Goal: Transaction & Acquisition: Download file/media

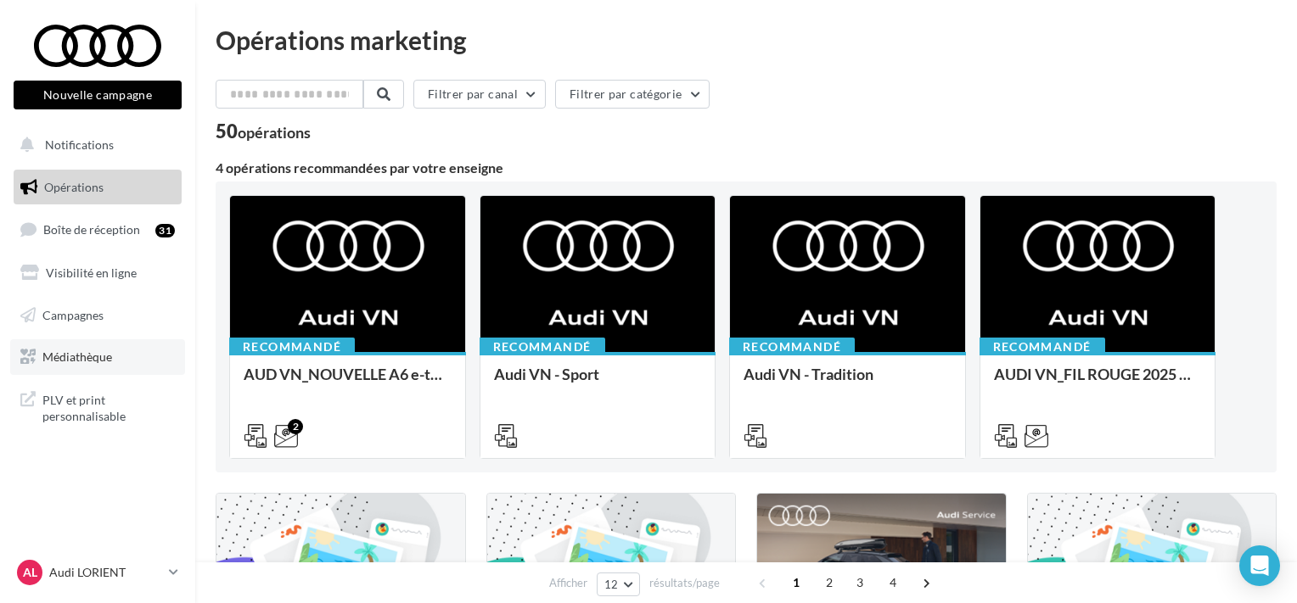
click at [77, 358] on span "Médiathèque" at bounding box center [77, 357] width 70 height 14
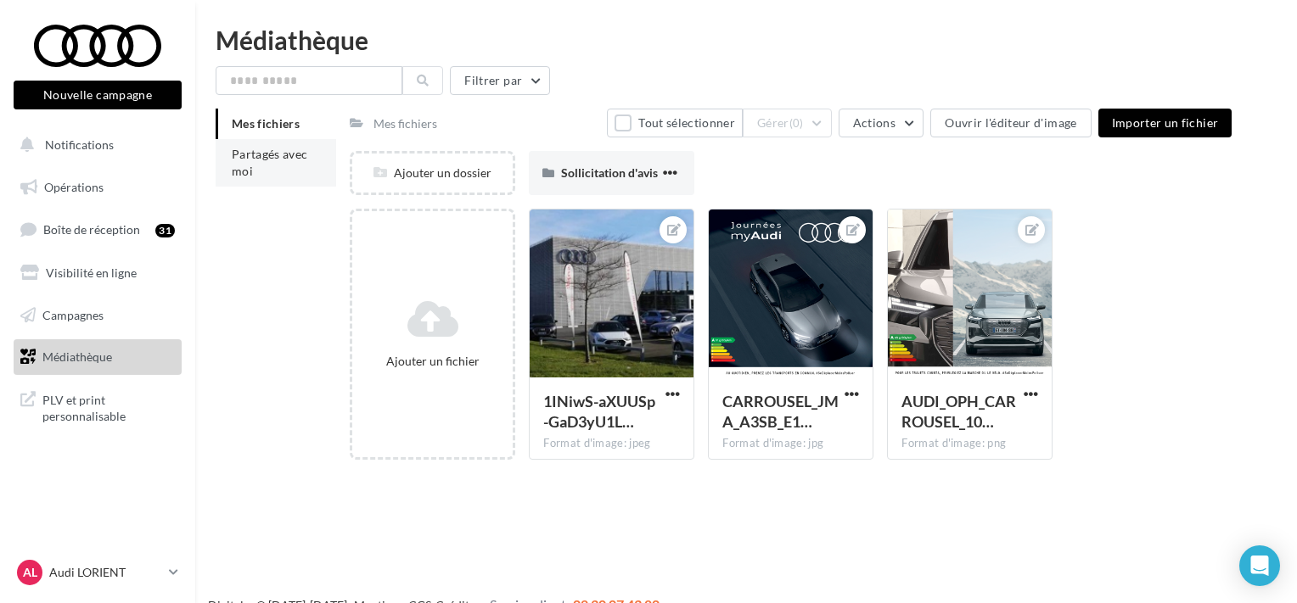
click at [243, 163] on li "Partagés avec moi" at bounding box center [276, 163] width 121 height 48
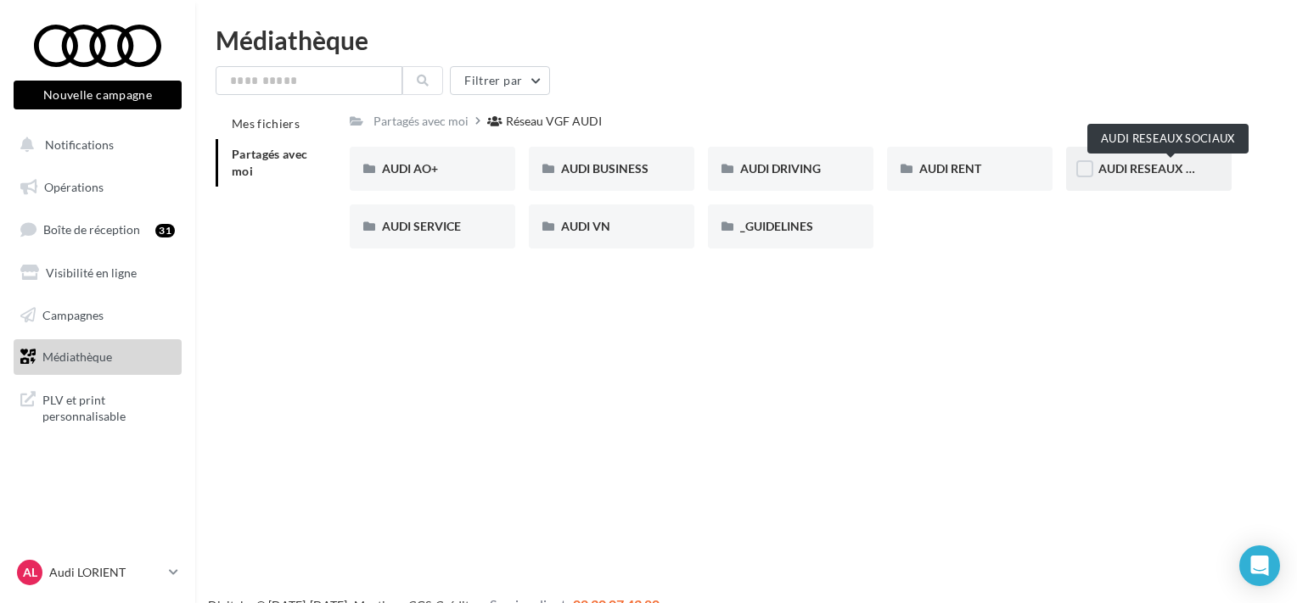
click at [1152, 170] on span "AUDI RESEAUX SOCIAUX" at bounding box center [1168, 168] width 140 height 14
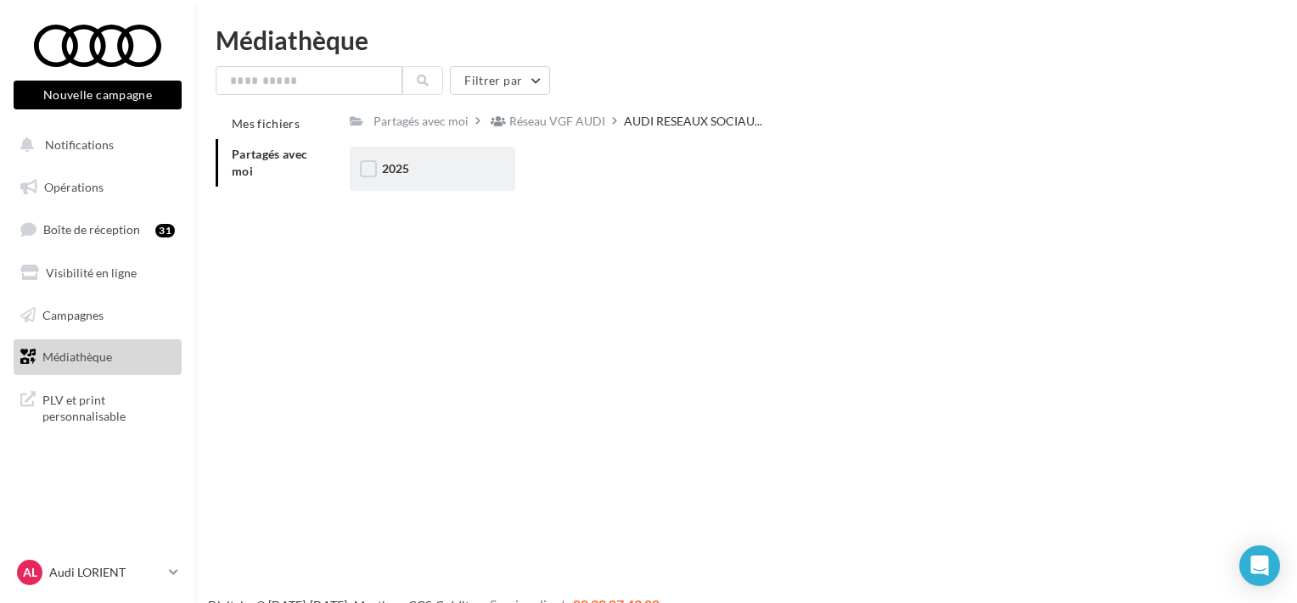
click at [435, 175] on div "2025" at bounding box center [432, 168] width 101 height 17
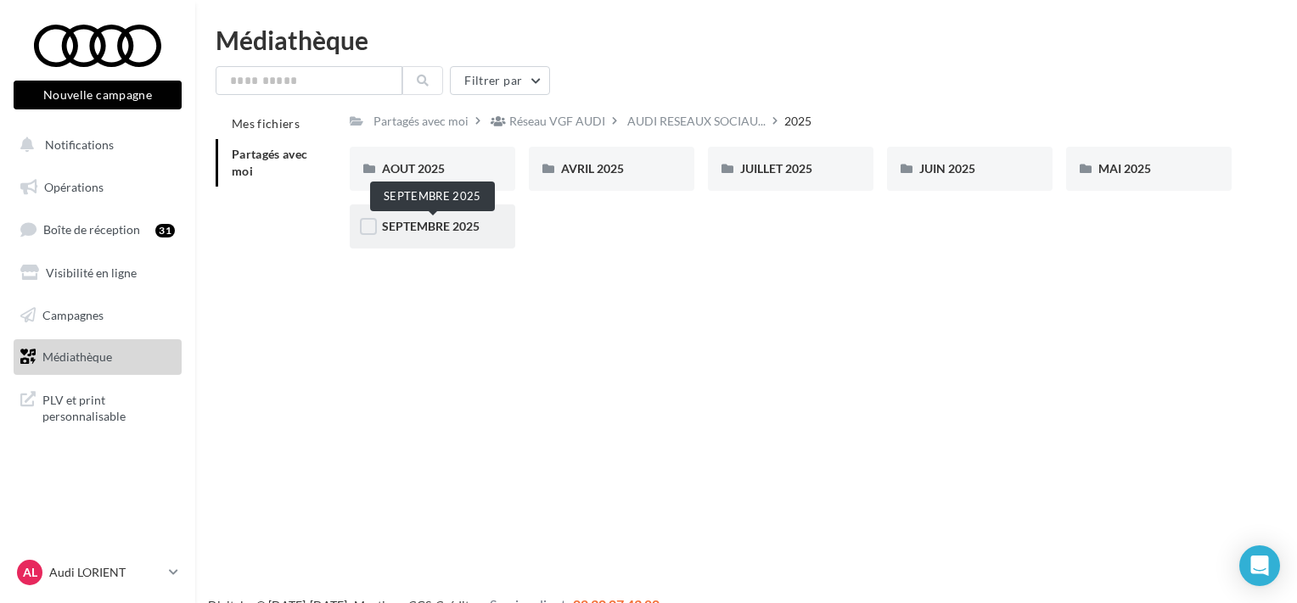
click at [455, 233] on span "SEPTEMBRE 2025" at bounding box center [431, 226] width 98 height 14
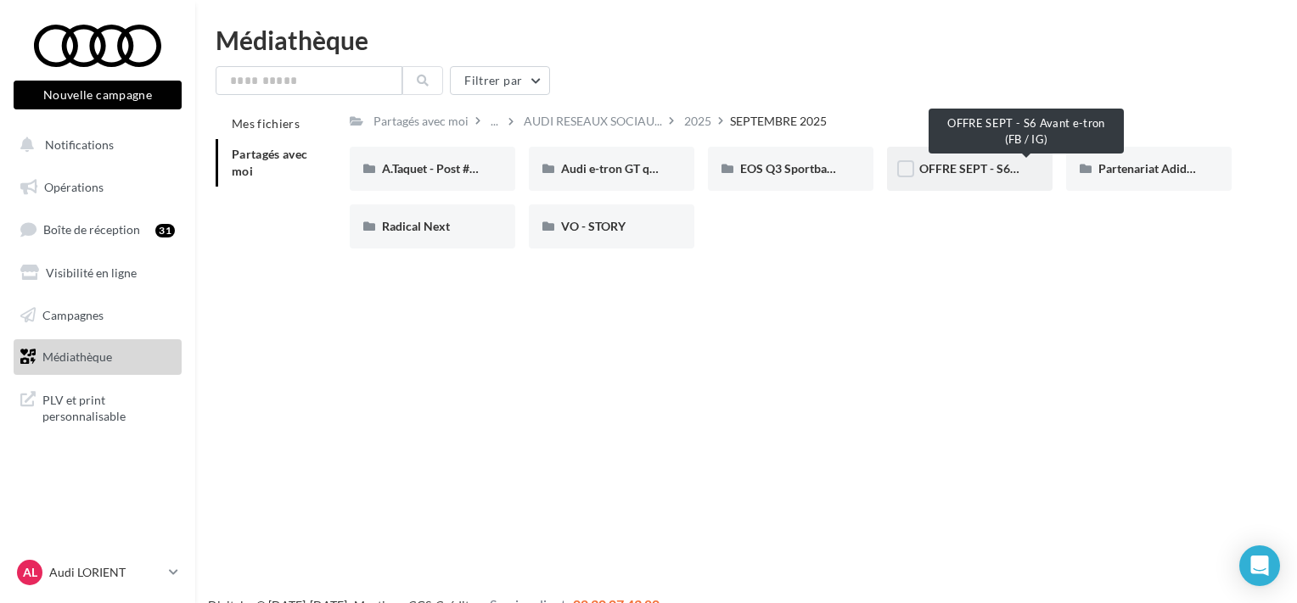
click at [960, 168] on span "OFFRE SEPT - S6 Avant e-tron (FB / IG)" at bounding box center [1021, 168] width 205 height 14
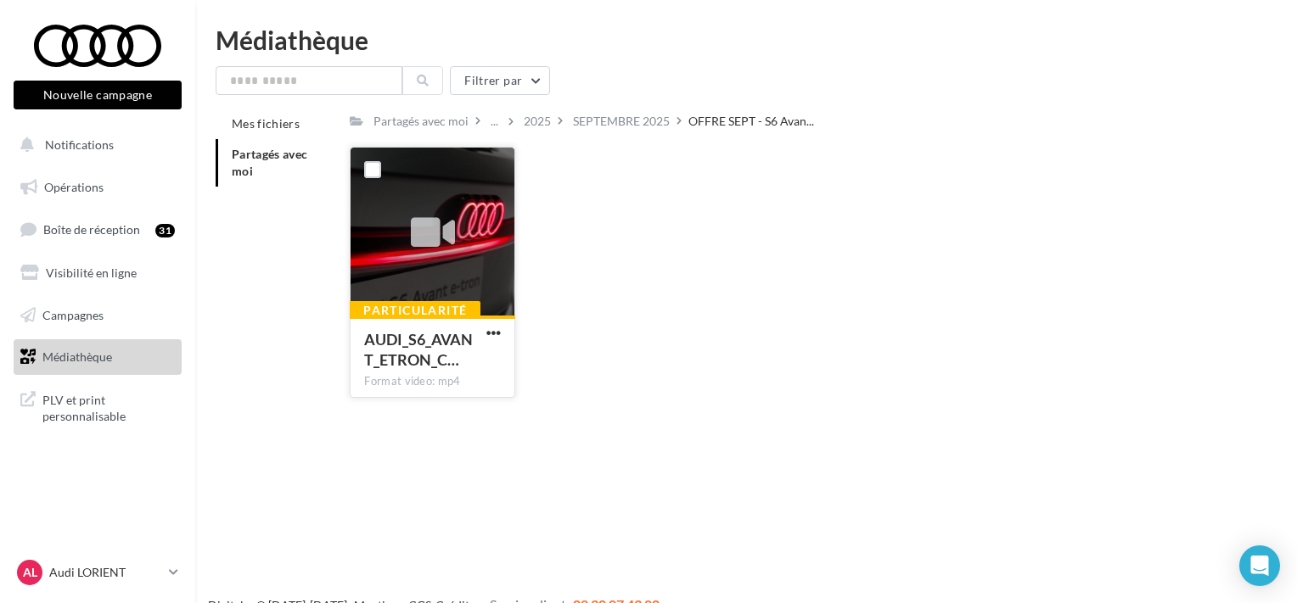
click at [422, 229] on icon at bounding box center [433, 233] width 44 height 39
click at [654, 130] on div "SEPTEMBRE 2025" at bounding box center [621, 121] width 97 height 17
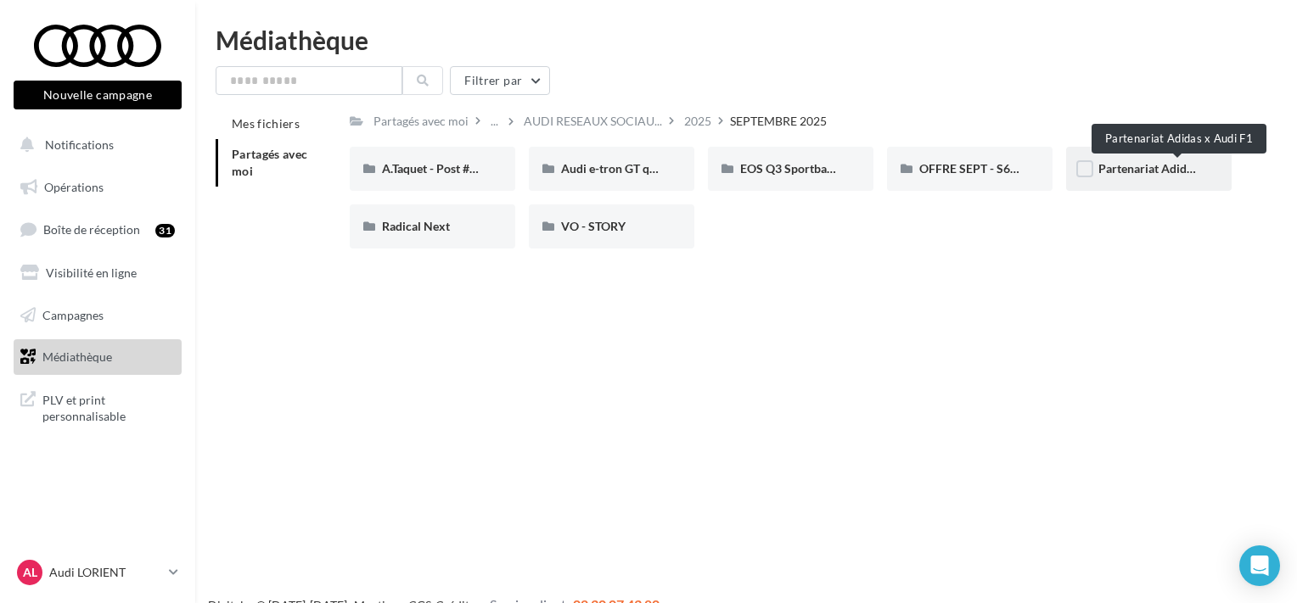
click at [1146, 175] on span "Partenariat Adidas x Audi F1" at bounding box center [1174, 168] width 153 height 14
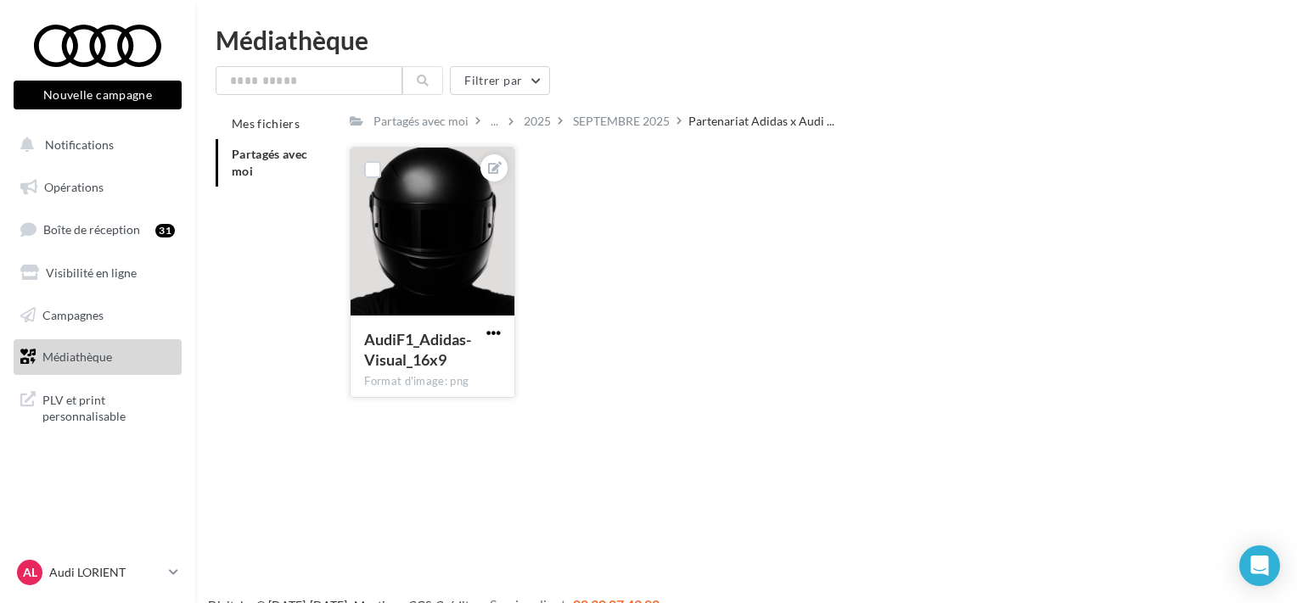
click at [492, 333] on span "button" at bounding box center [493, 333] width 14 height 14
click at [426, 406] on button "Télécharger" at bounding box center [414, 411] width 179 height 44
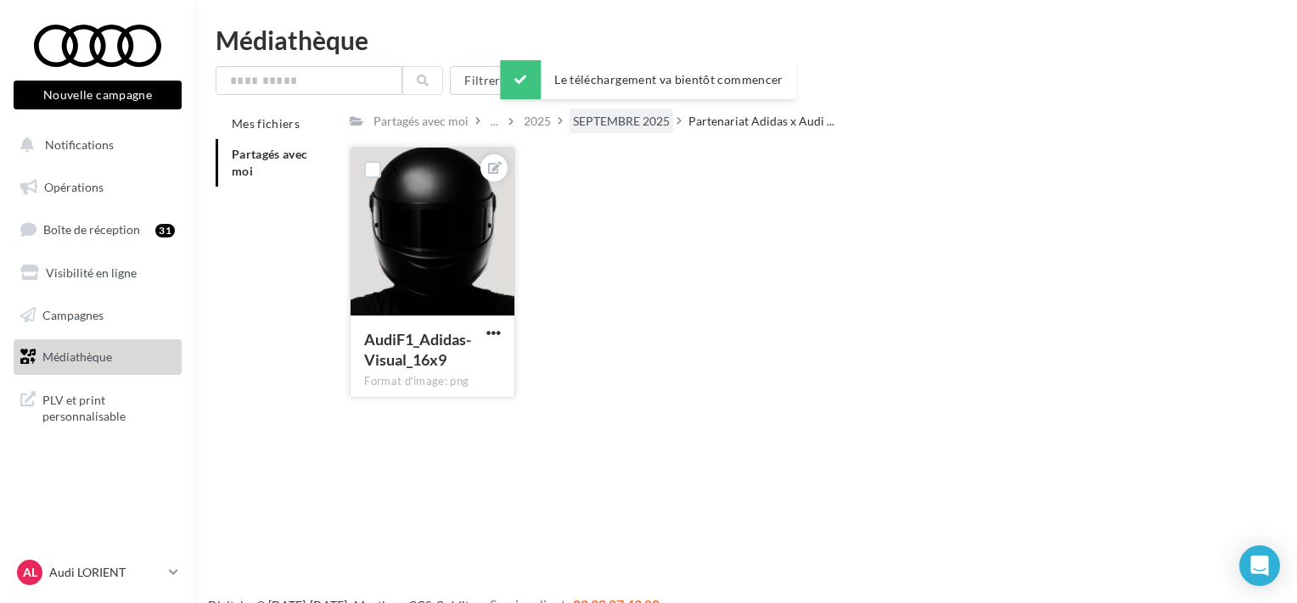
click at [620, 113] on div "SEPTEMBRE 2025" at bounding box center [622, 121] width 104 height 25
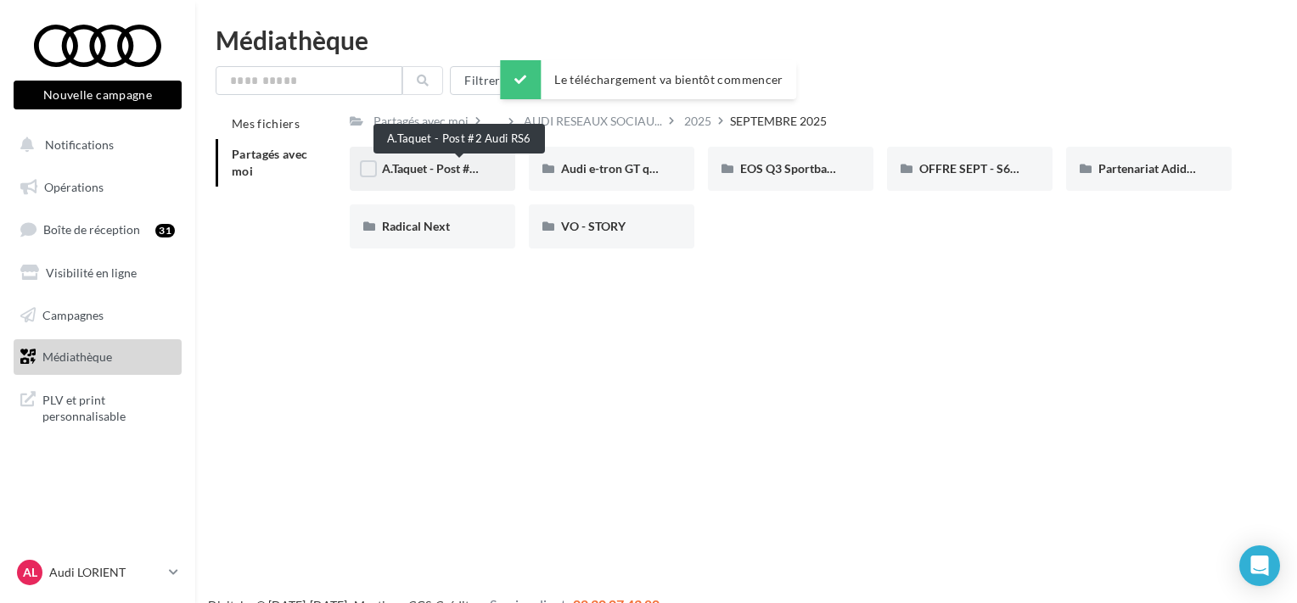
click at [457, 172] on span "A.Taquet - Post #2 Audi RS6" at bounding box center [455, 168] width 146 height 14
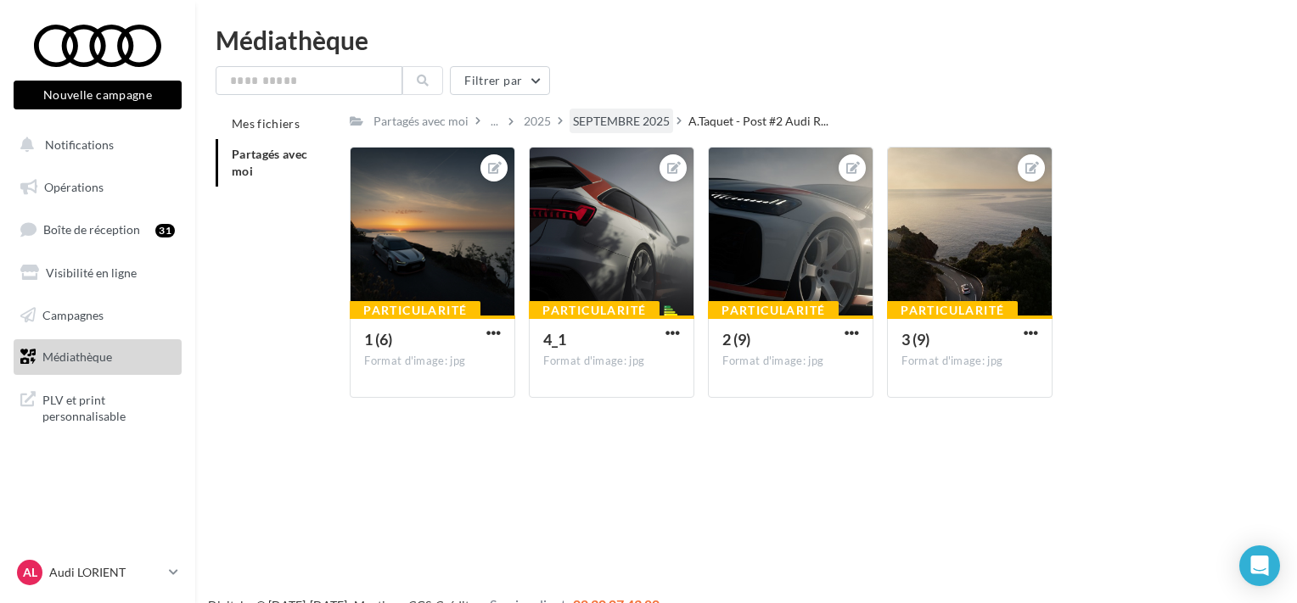
click at [646, 128] on div "SEPTEMBRE 2025" at bounding box center [621, 121] width 97 height 17
